Goal: Task Accomplishment & Management: Manage account settings

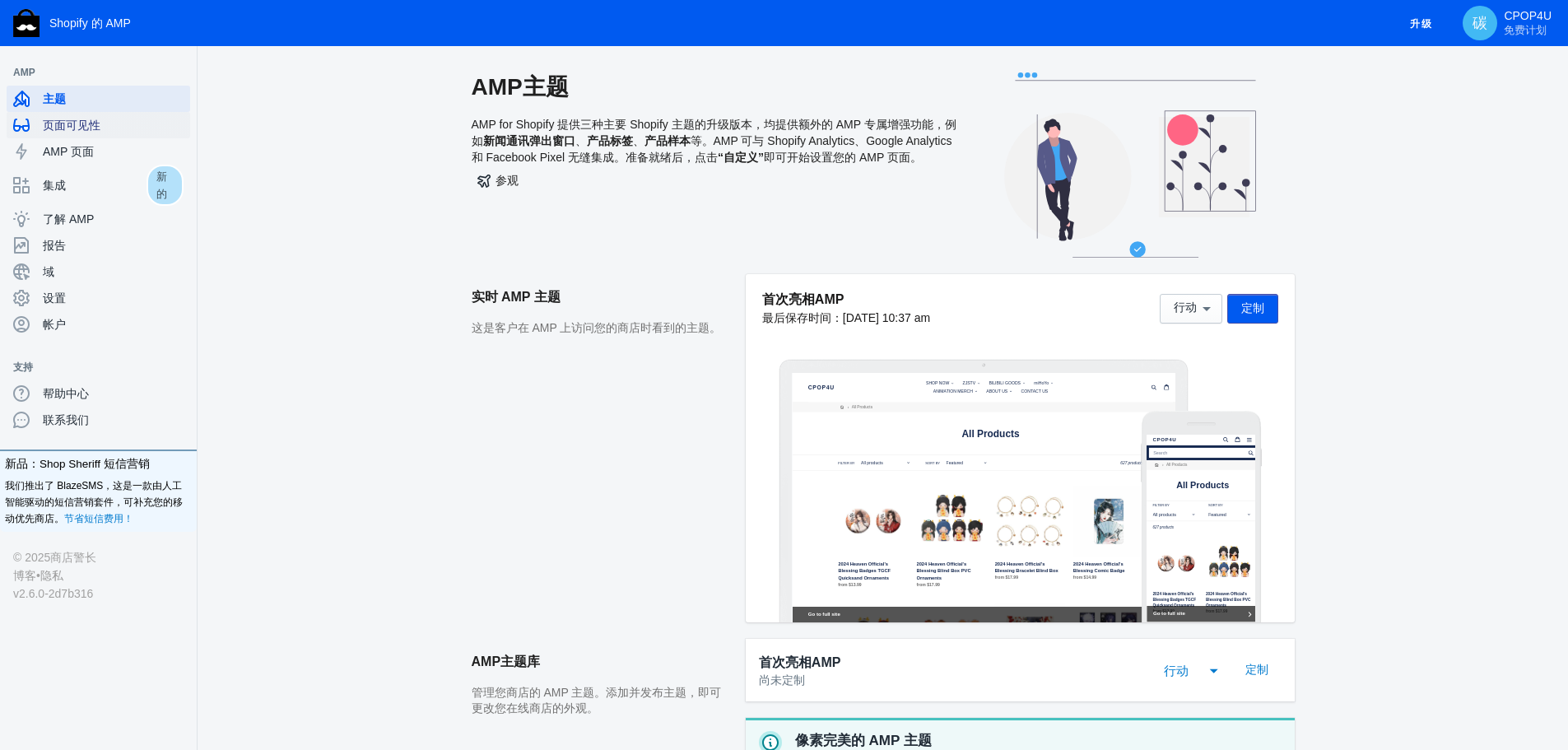
click at [92, 129] on font "页面可见性" at bounding box center [72, 125] width 57 height 13
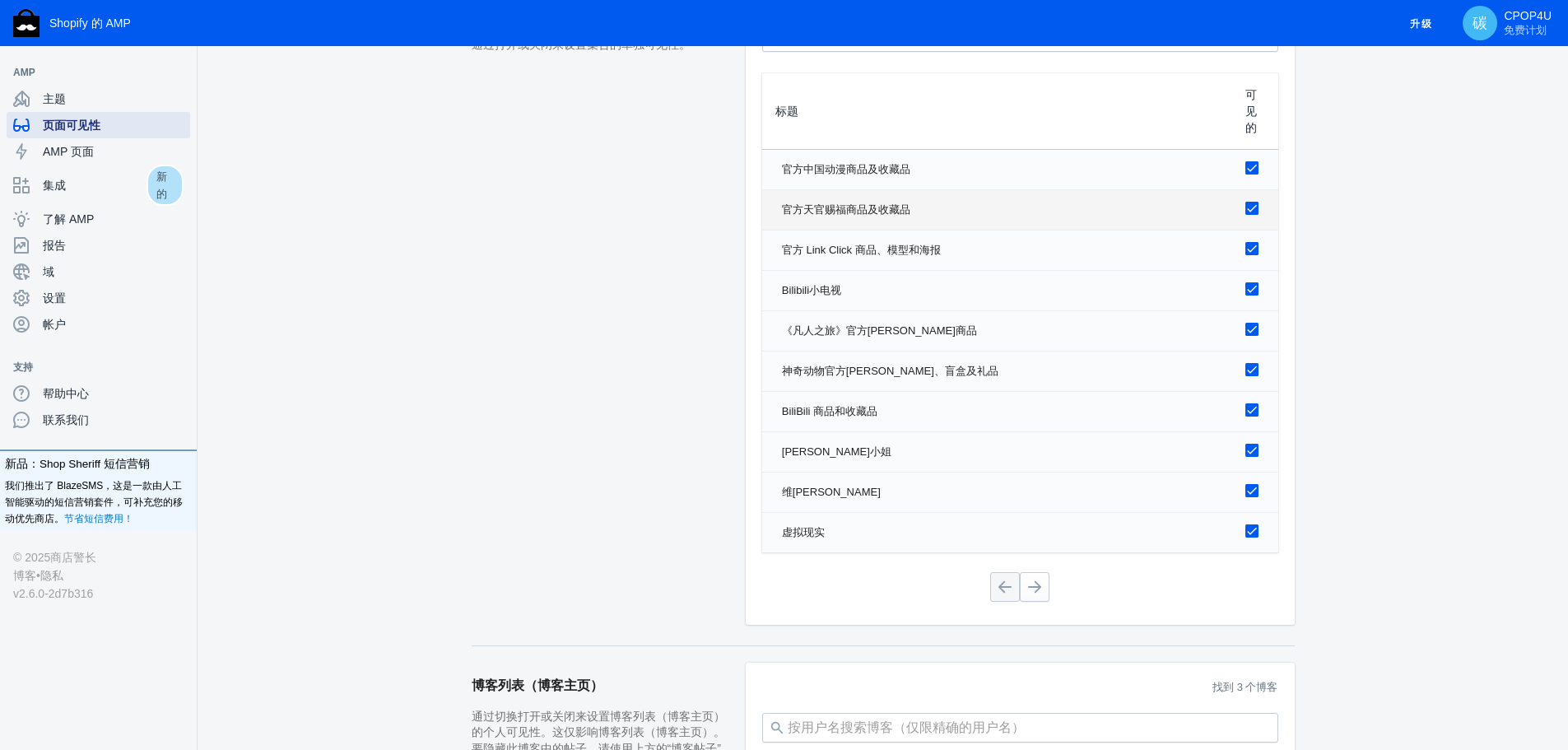
scroll to position [1235, 0]
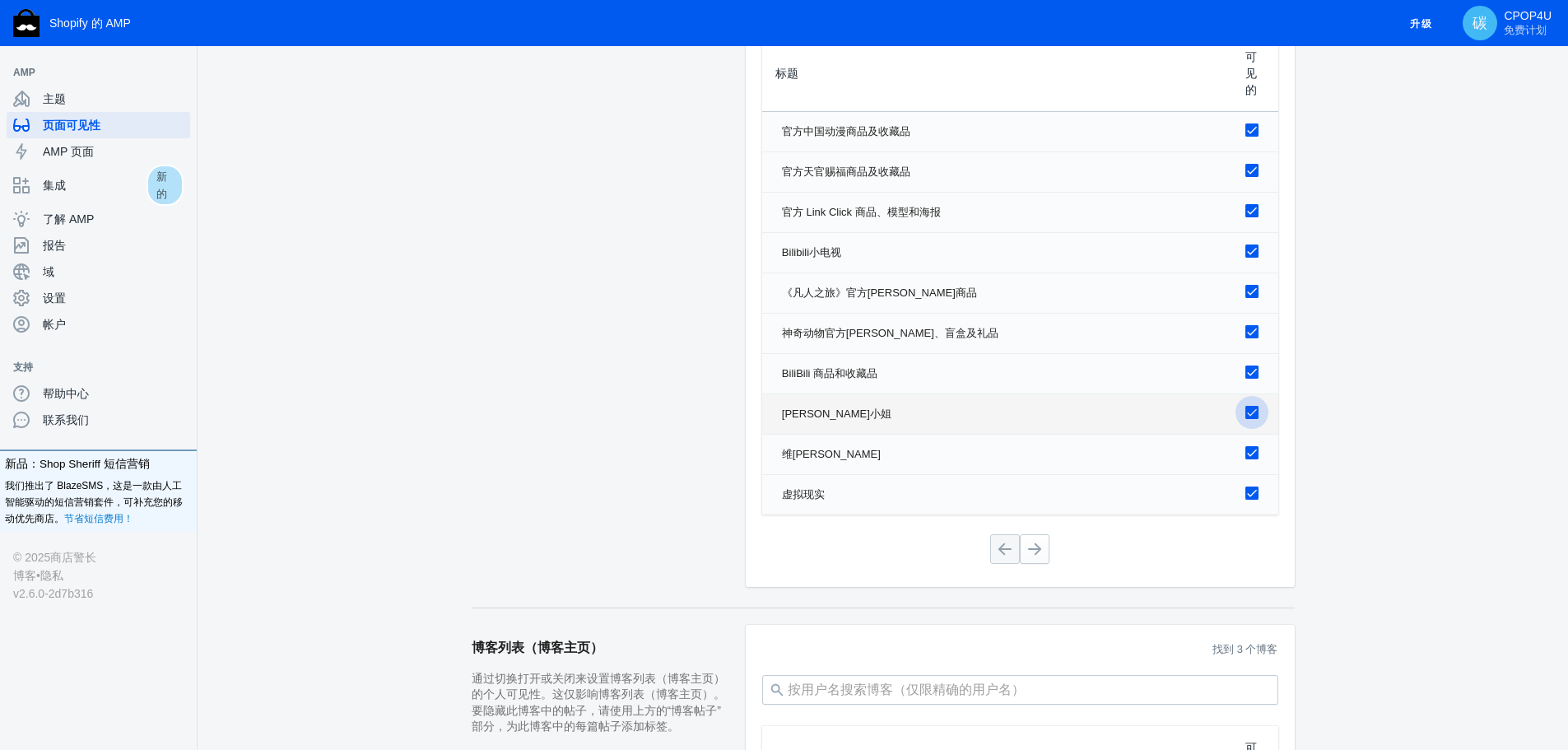
click at [1248, 422] on label at bounding box center [1251, 411] width 13 height 21
click at [0, 0] on input "checkbox" at bounding box center [0, 0] width 0 height 0
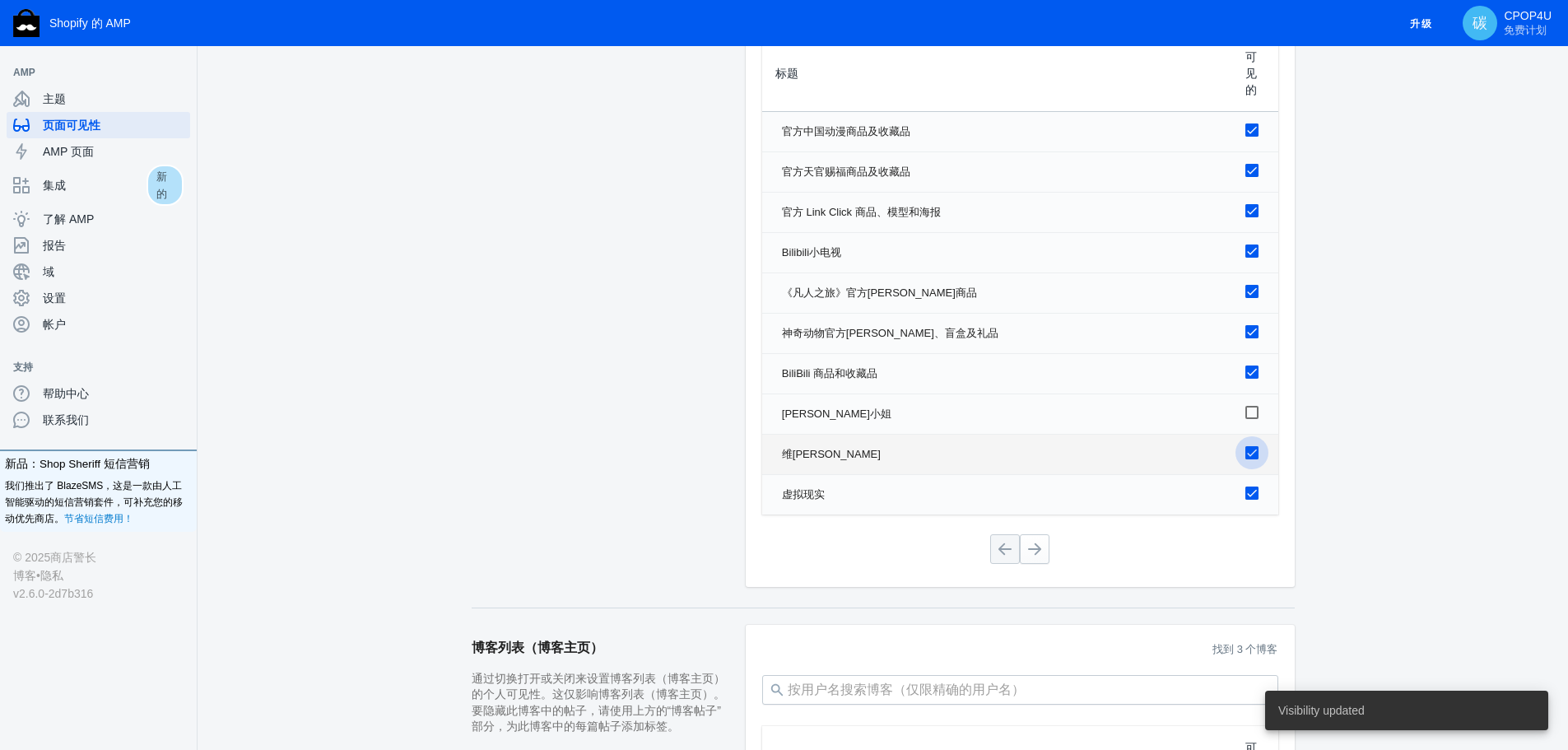
click at [1252, 459] on div at bounding box center [1251, 453] width 13 height 13
click at [0, 0] on input "checkbox" at bounding box center [0, 0] width 0 height 0
click at [1254, 500] on div at bounding box center [1251, 493] width 13 height 13
click at [0, 0] on input "checkbox" at bounding box center [0, 0] width 0 height 0
click at [1034, 555] on button at bounding box center [1034, 549] width 30 height 30
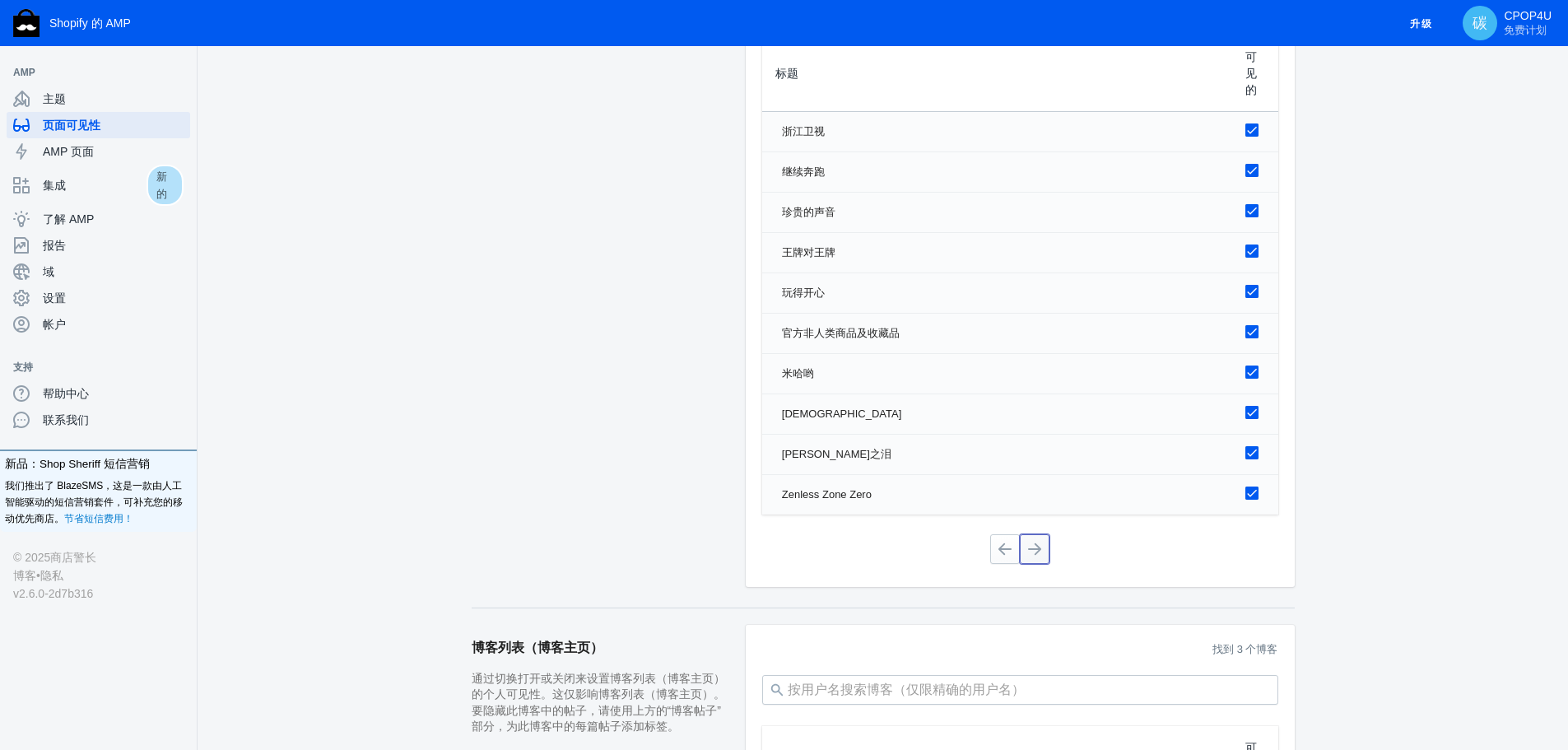
click at [1040, 554] on button at bounding box center [1034, 549] width 30 height 30
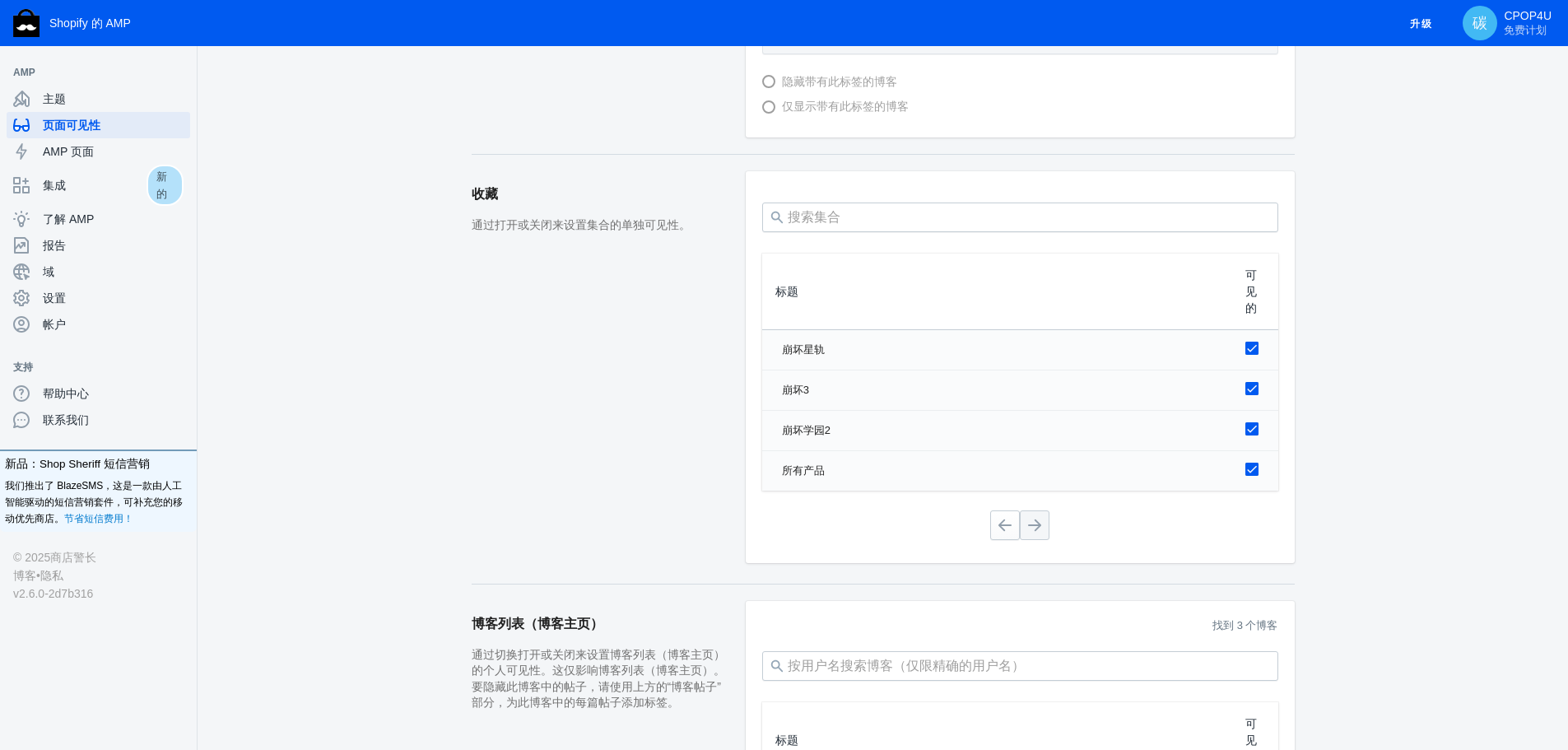
scroll to position [988, 0]
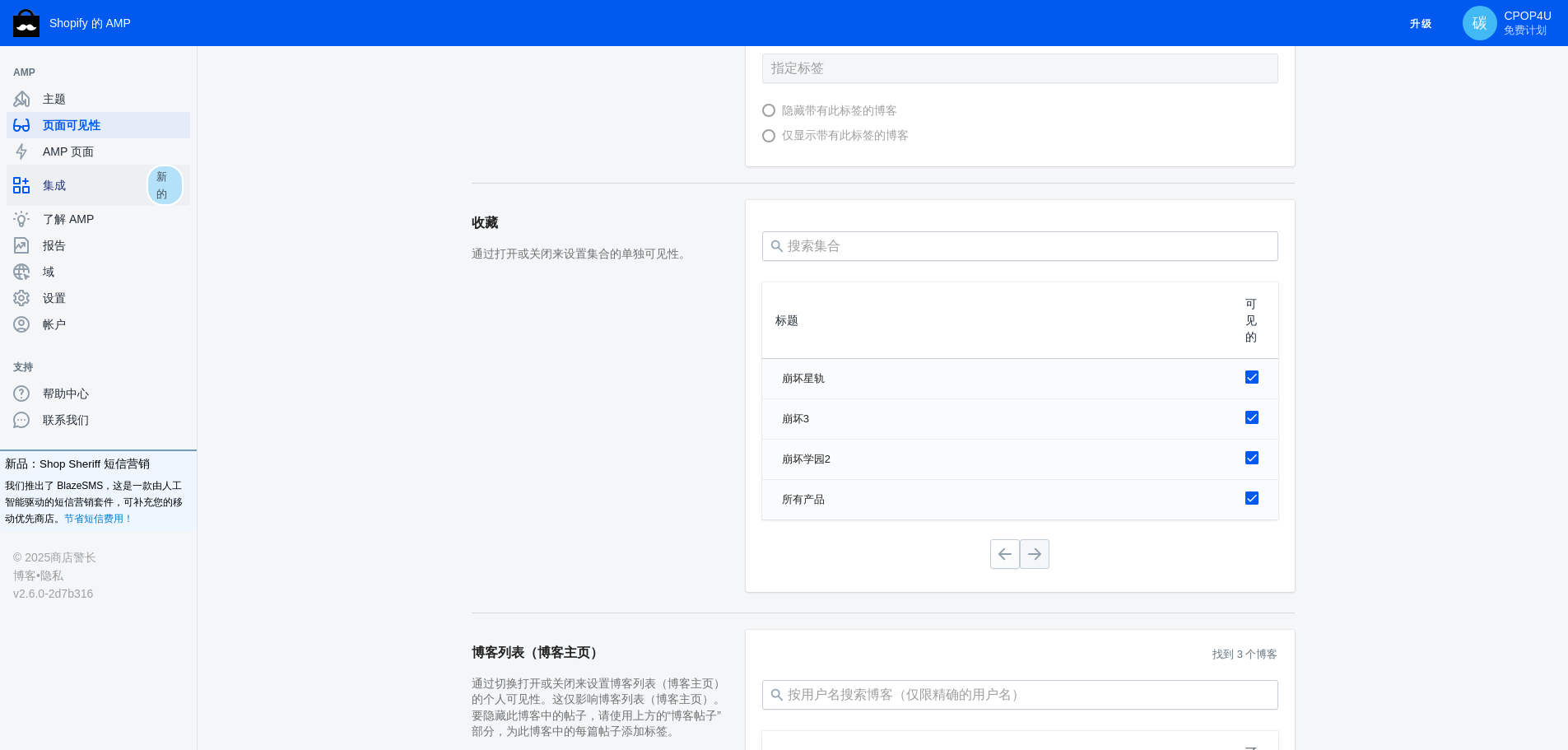
click at [86, 184] on span "集成" at bounding box center [94, 185] width 104 height 16
